Goal: Navigation & Orientation: Find specific page/section

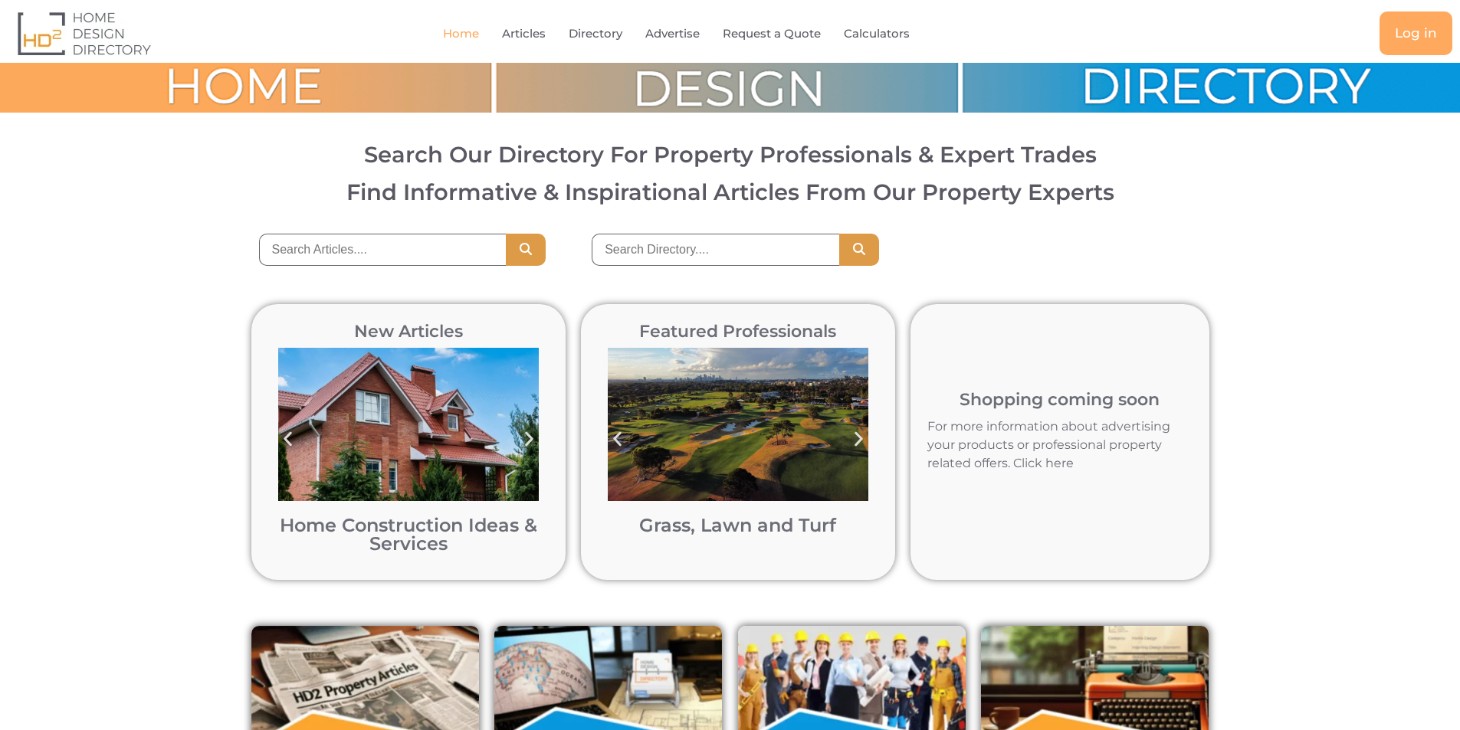
scroll to position [307, 0]
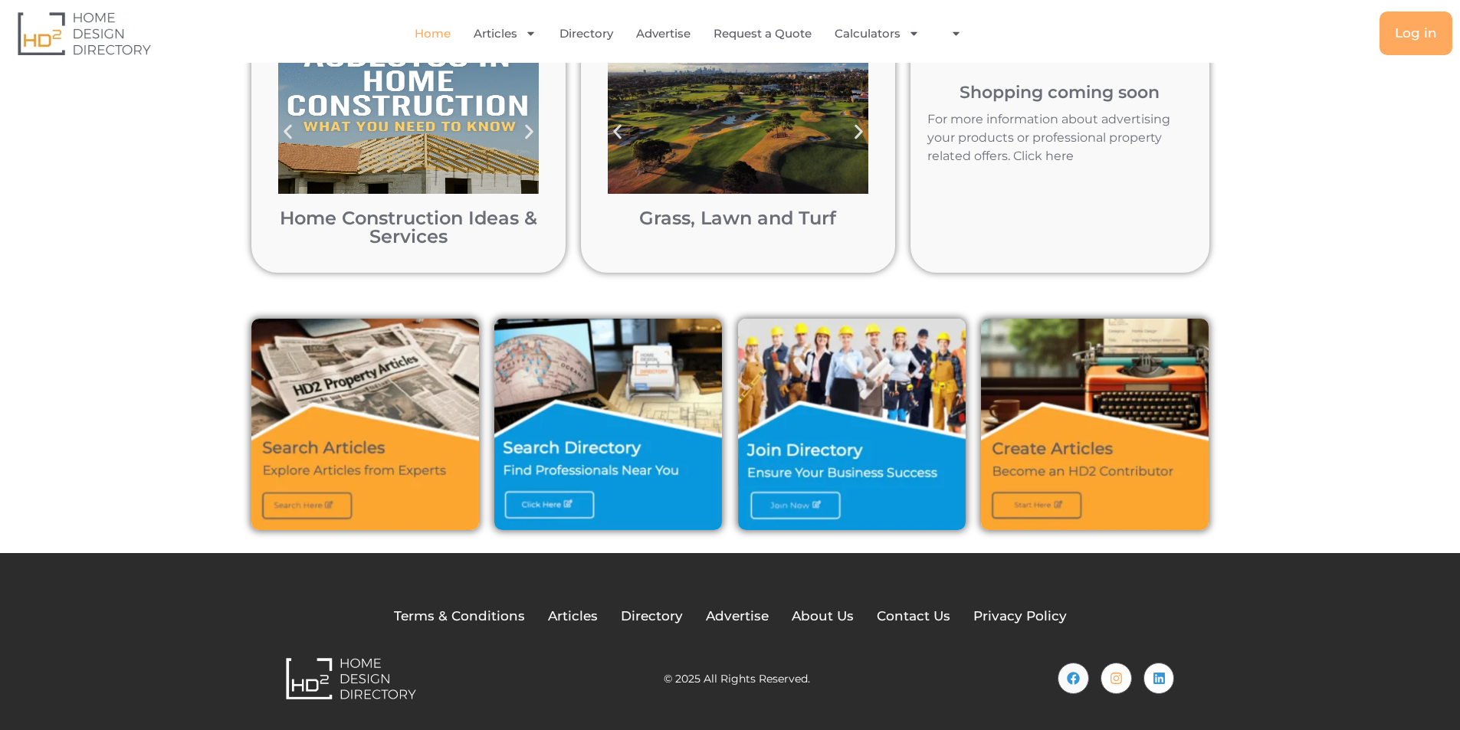
click at [964, 31] on link at bounding box center [1059, 135] width 298 height 276
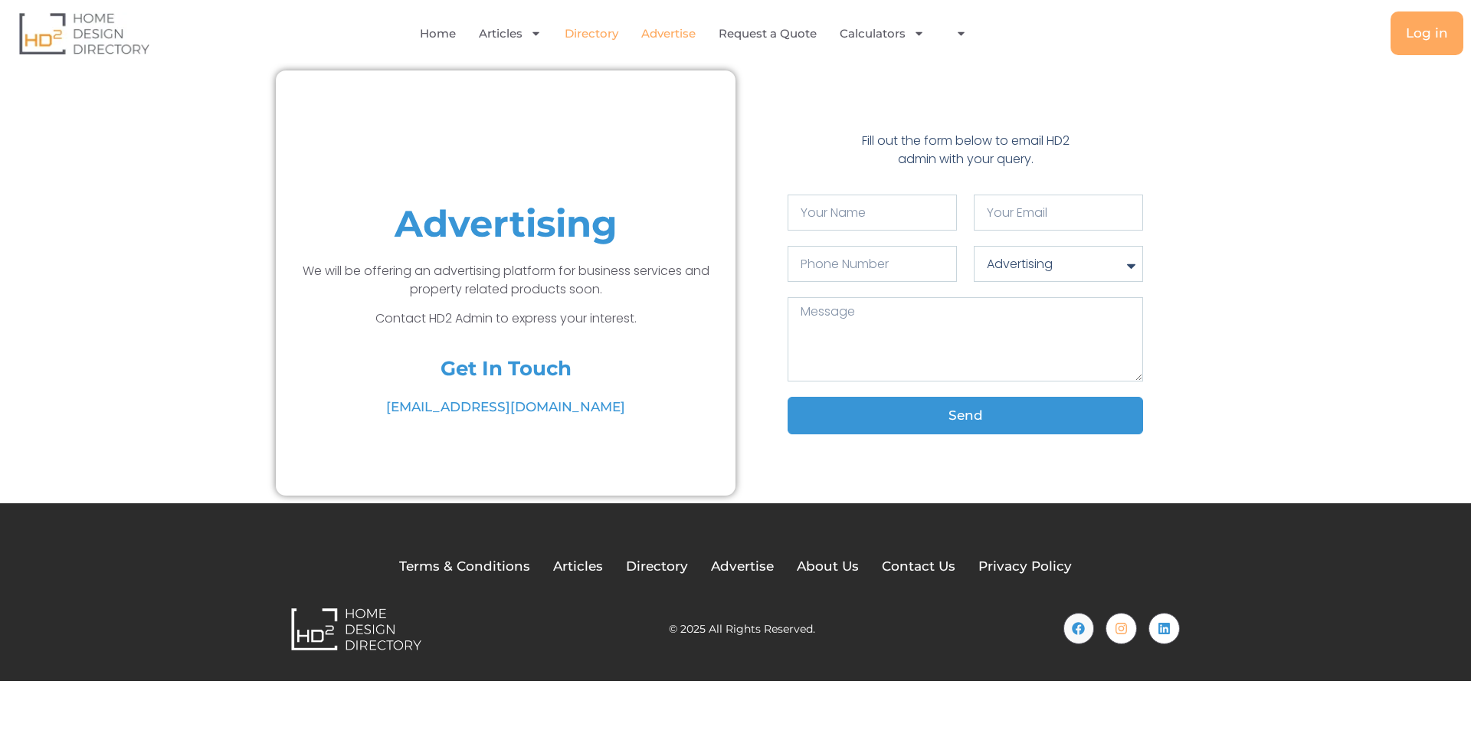
click at [606, 38] on link "Directory" at bounding box center [592, 33] width 54 height 35
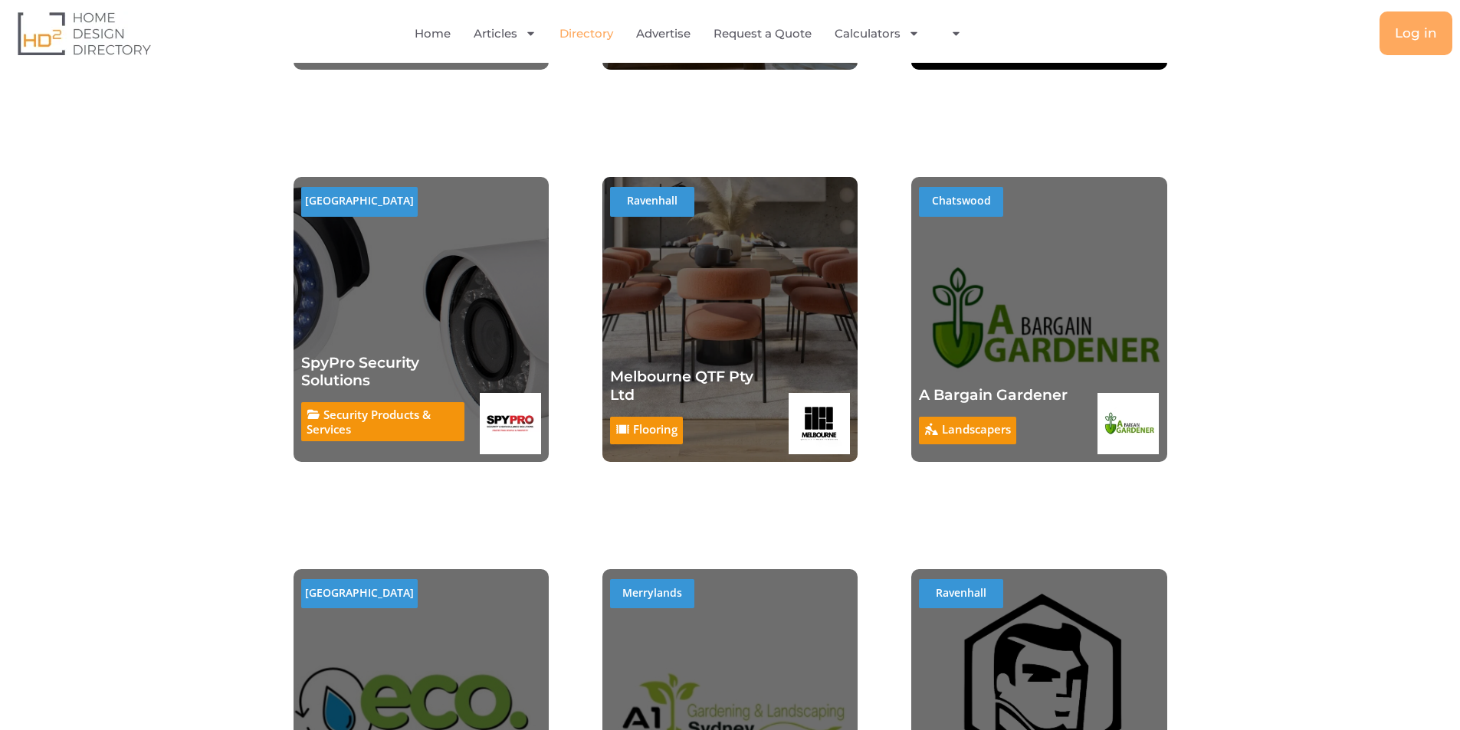
scroll to position [1303, 0]
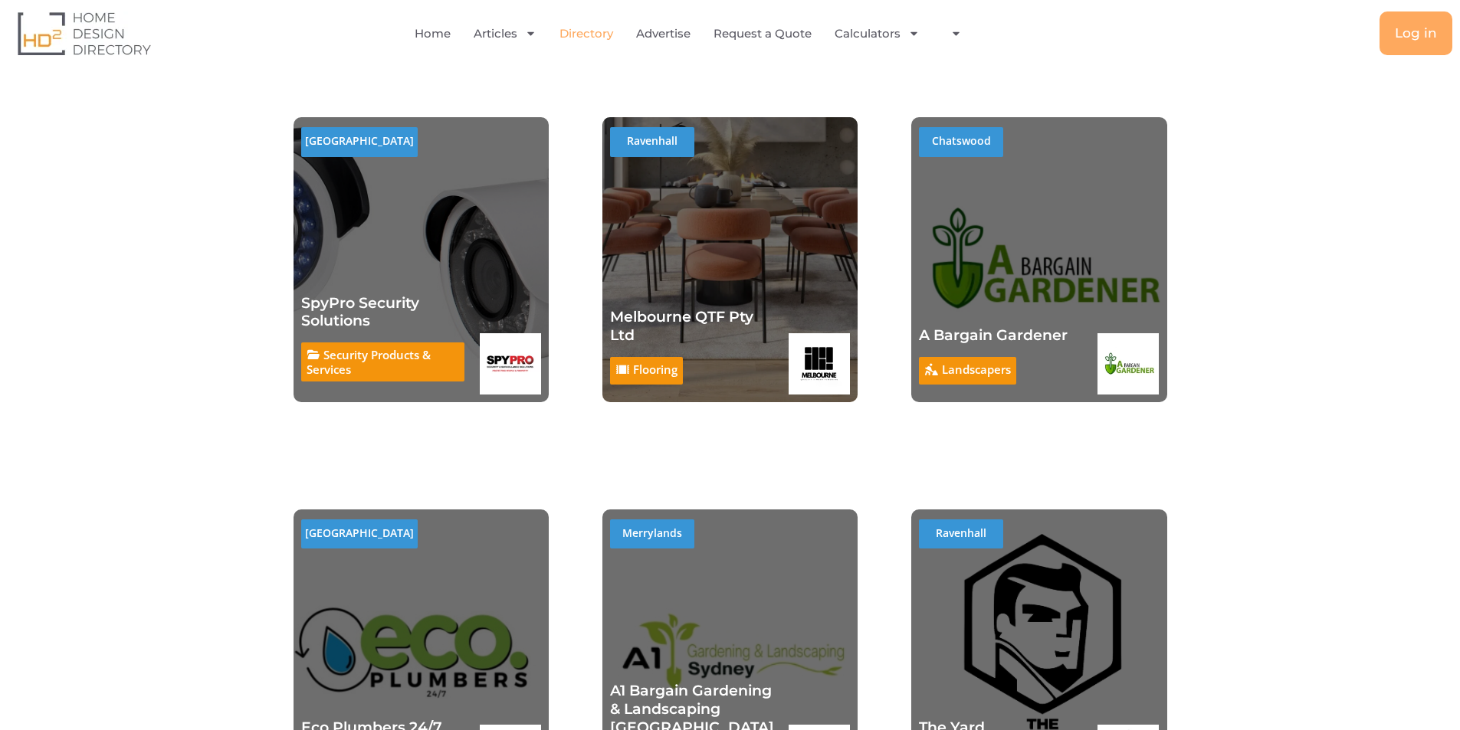
click at [1030, 311] on div "A Bargain Gardener Landscapers [PERSON_NAME]" at bounding box center [1000, 340] width 163 height 107
drag, startPoint x: 1031, startPoint y: 292, endPoint x: 995, endPoint y: 335, distance: 55.5
click at [995, 335] on link "A Bargain Gardener" at bounding box center [993, 335] width 149 height 18
